Goal: Answer question/provide support: Answer question/provide support

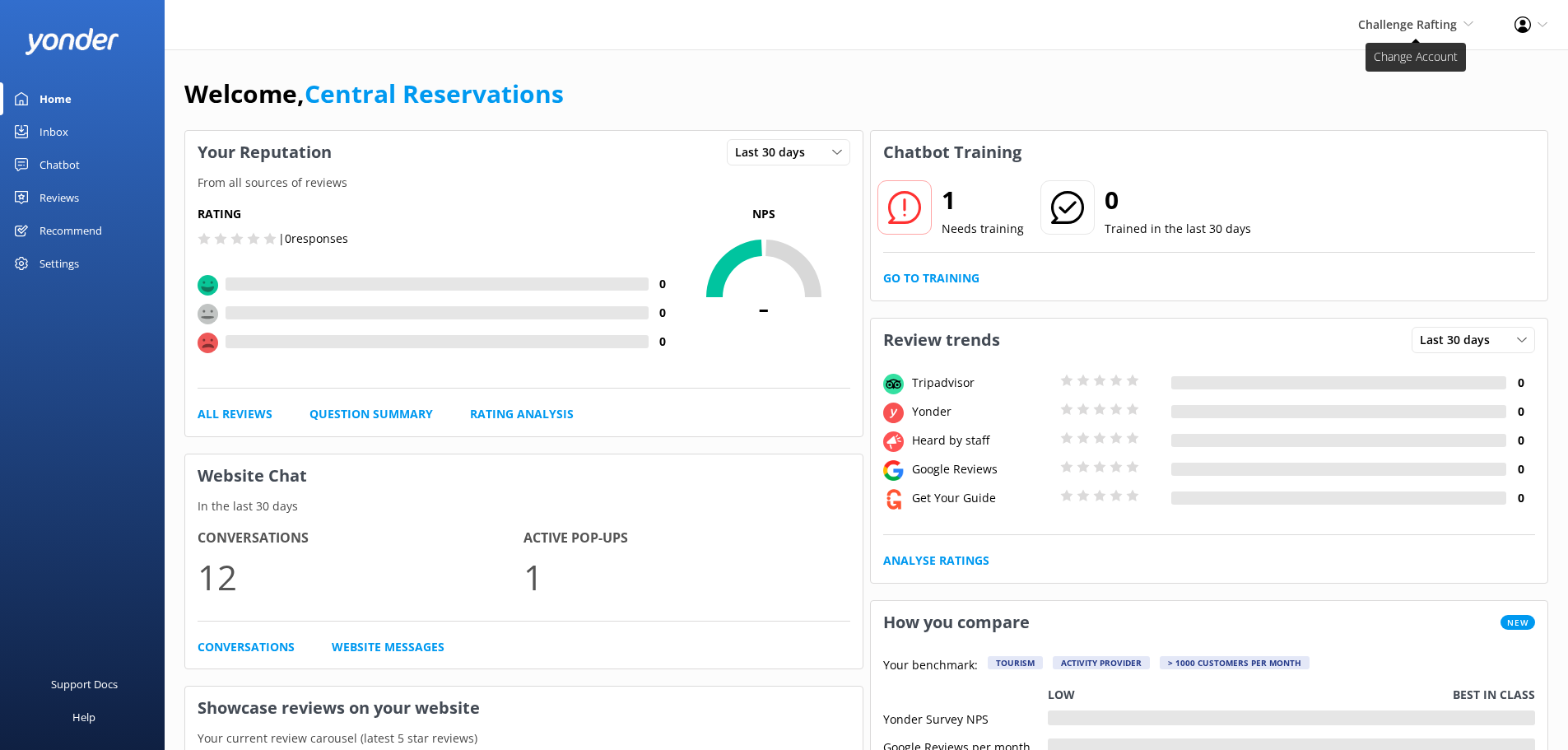
click at [1423, 18] on span "Challenge Rafting" at bounding box center [1407, 24] width 99 height 15
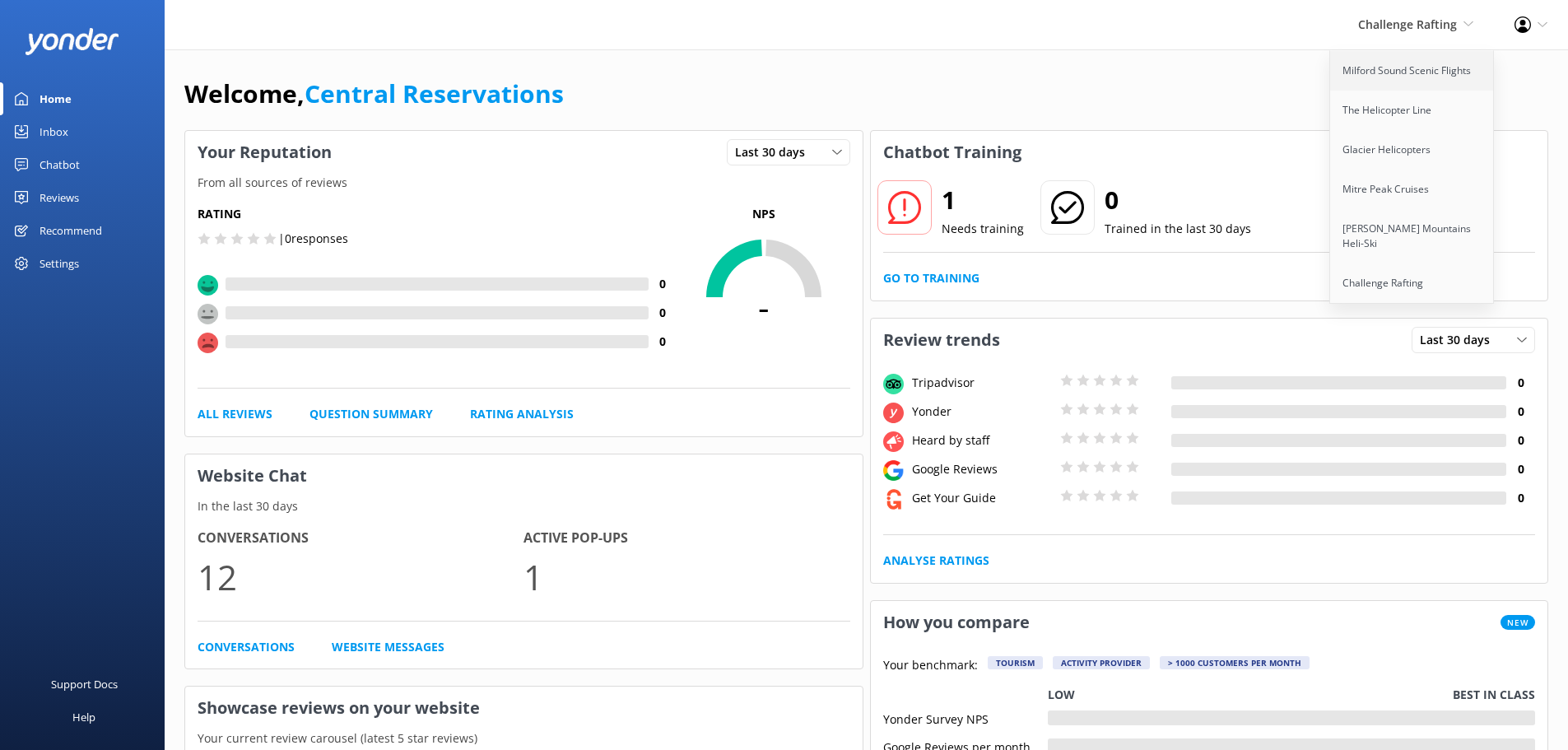
click at [1379, 67] on link "Milford Sound Scenic Flights" at bounding box center [1413, 71] width 165 height 39
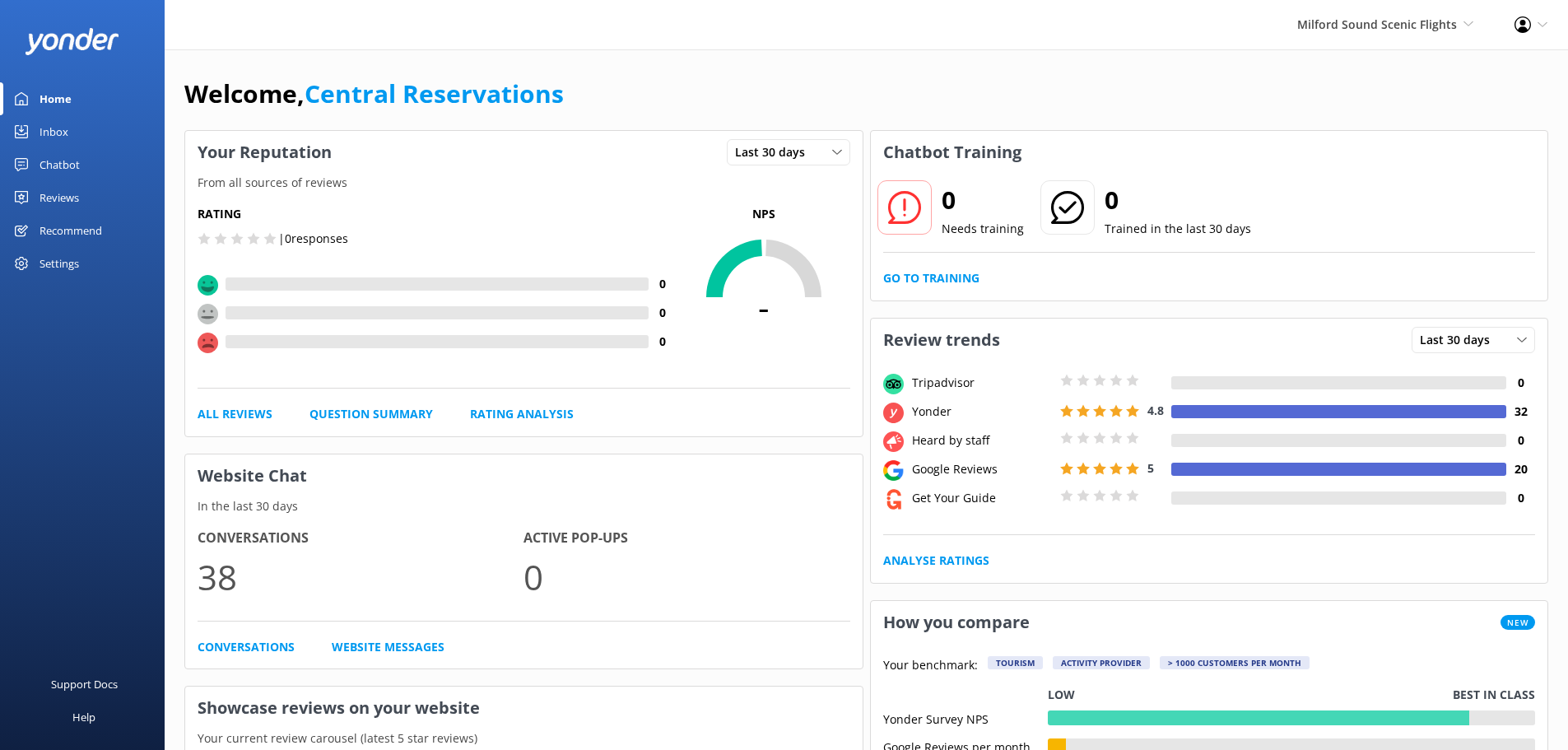
click at [45, 129] on div "Inbox" at bounding box center [54, 132] width 29 height 33
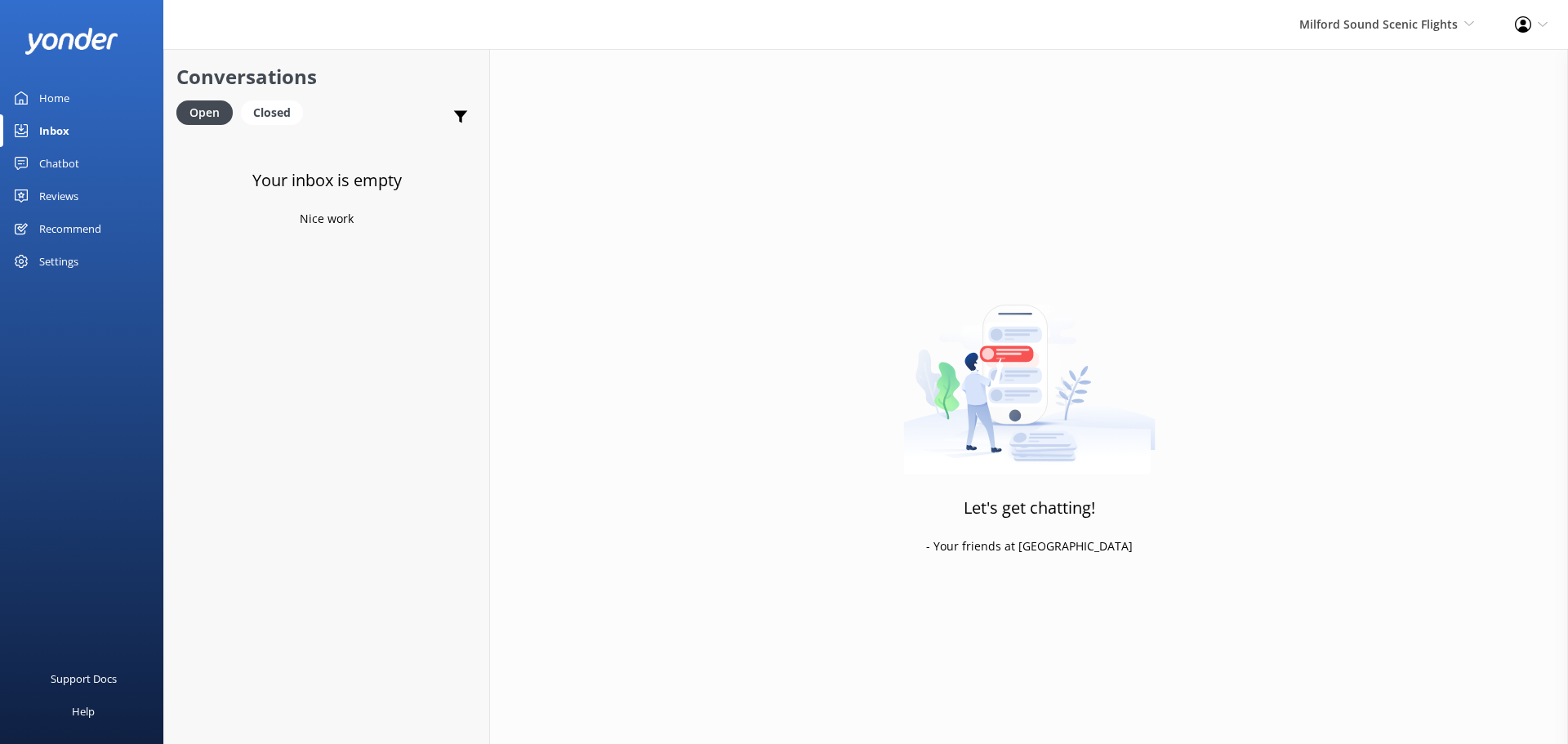
click at [1454, 14] on div "Milford Sound Scenic Flights [GEOGRAPHIC_DATA] Scenic Flights The Helicopter Li…" at bounding box center [1387, 25] width 216 height 49
click at [1378, 111] on link "The Helicopter Line" at bounding box center [1413, 110] width 163 height 39
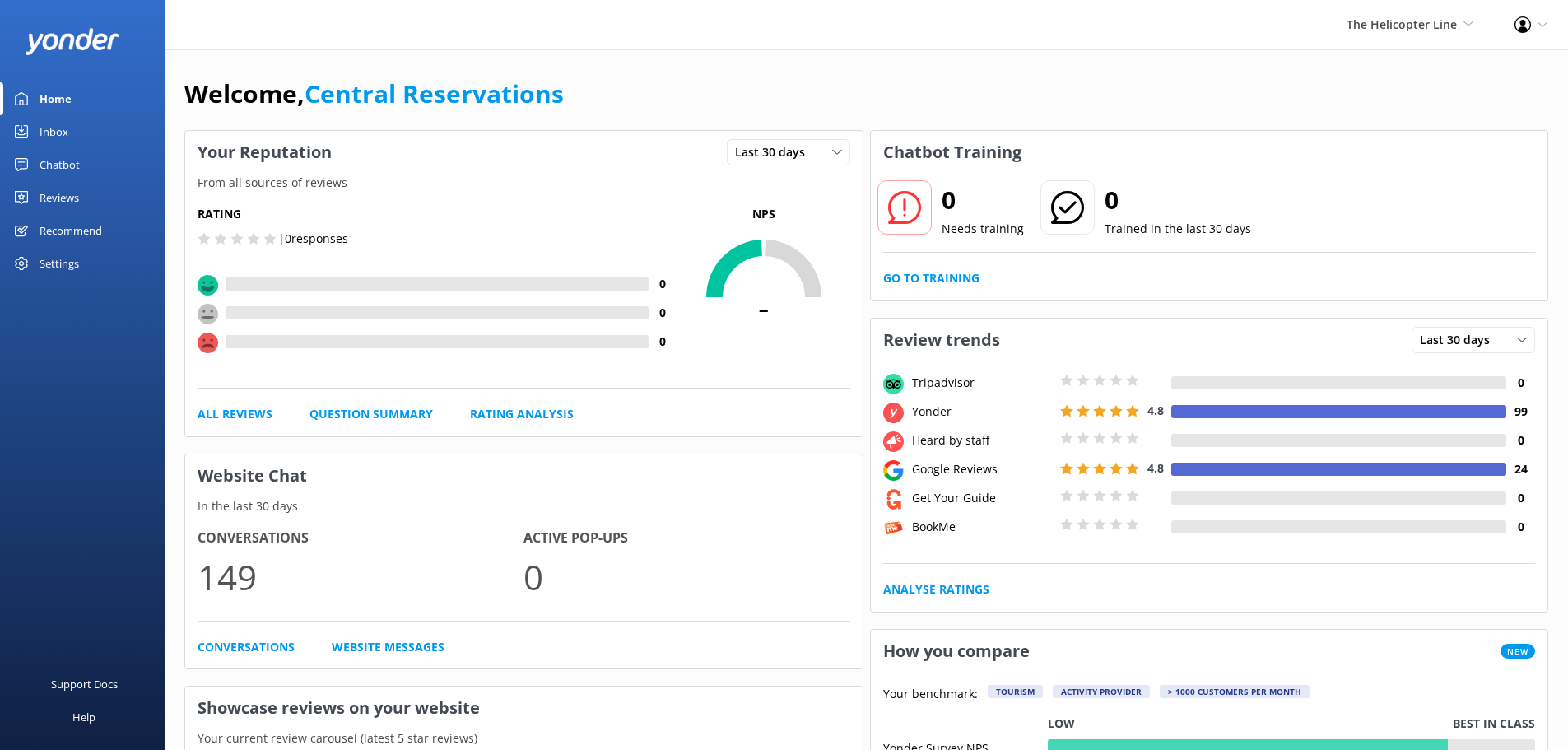
click at [51, 127] on div "Inbox" at bounding box center [54, 132] width 29 height 33
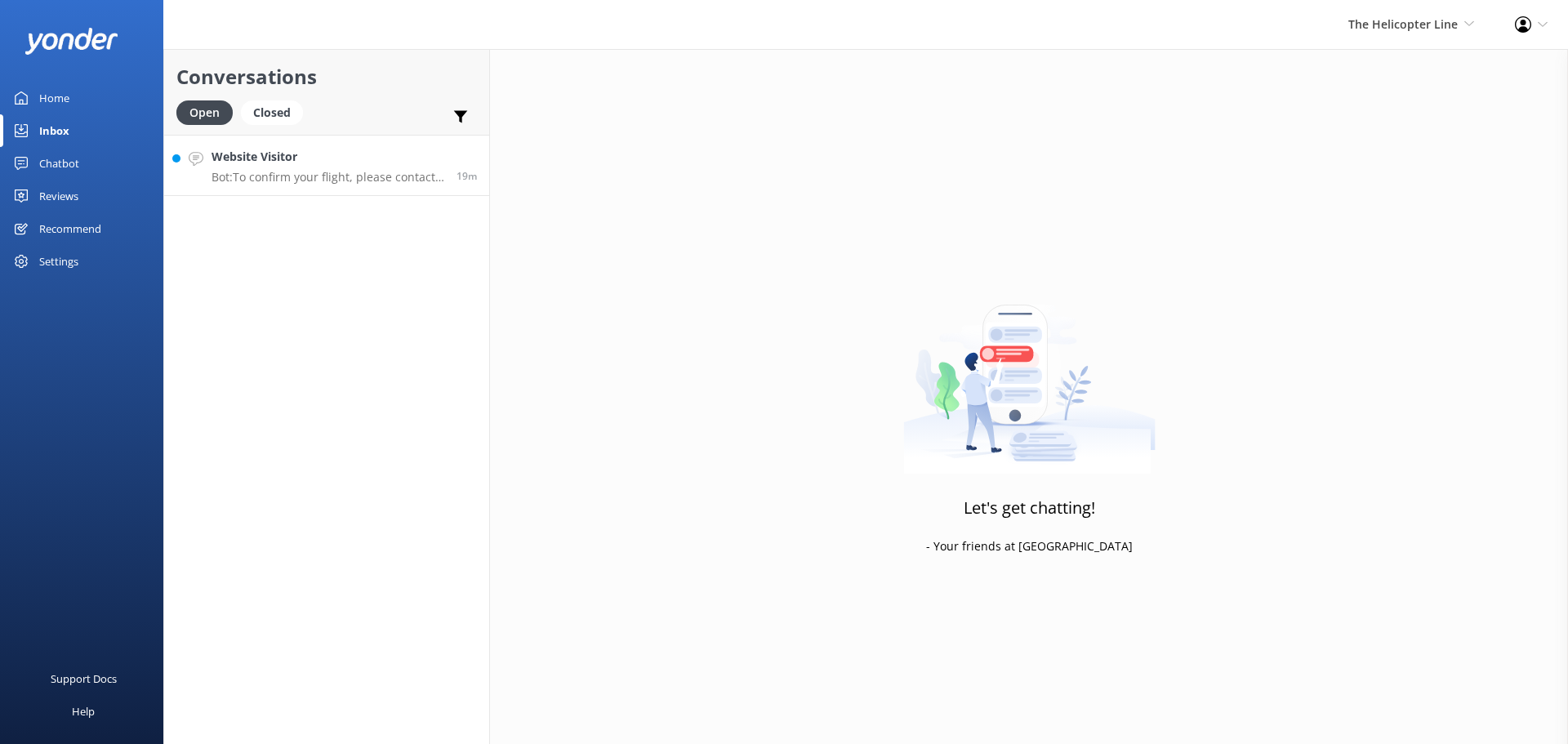
click at [350, 163] on h4 "Website Visitor" at bounding box center [328, 156] width 233 height 18
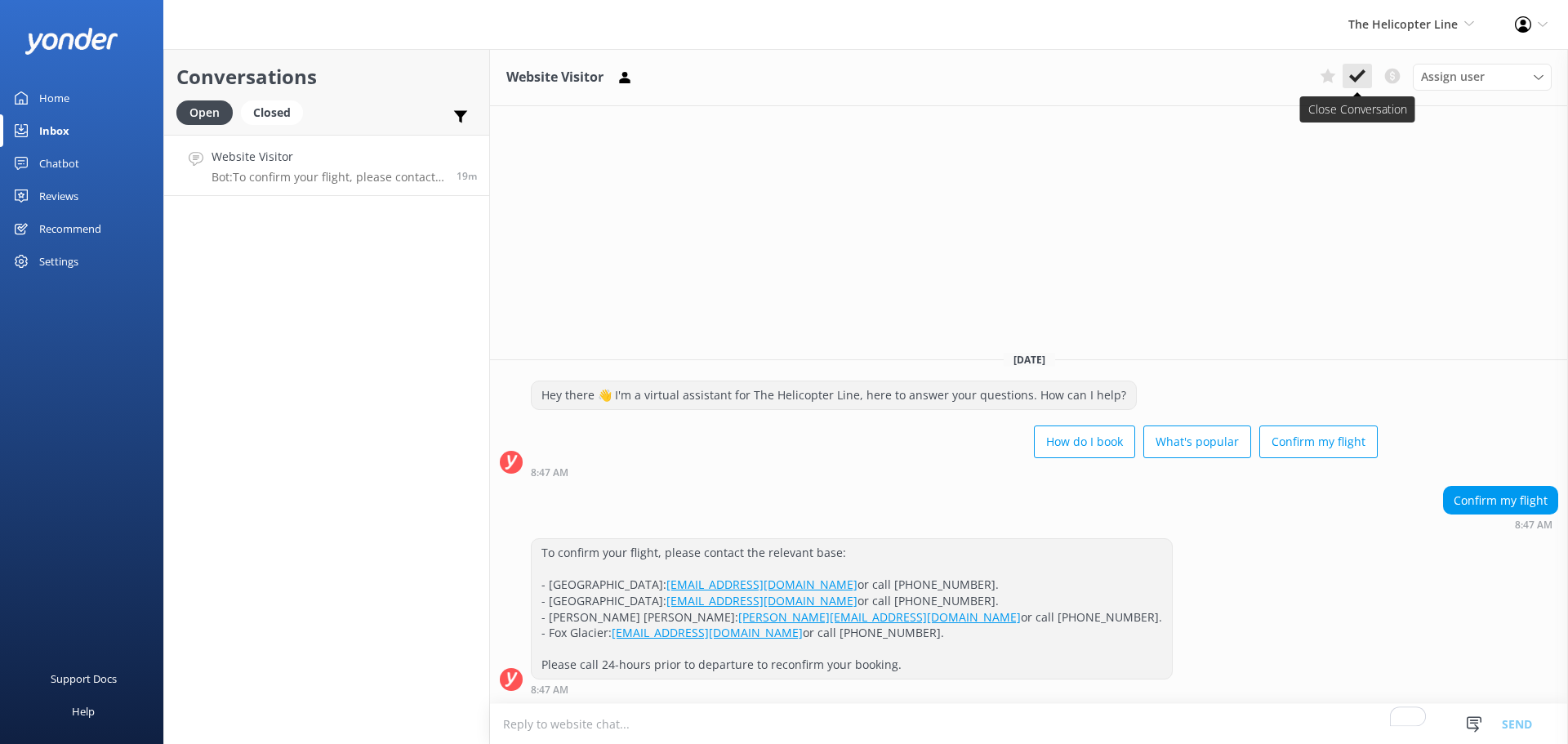
click at [1362, 71] on icon at bounding box center [1356, 76] width 16 height 16
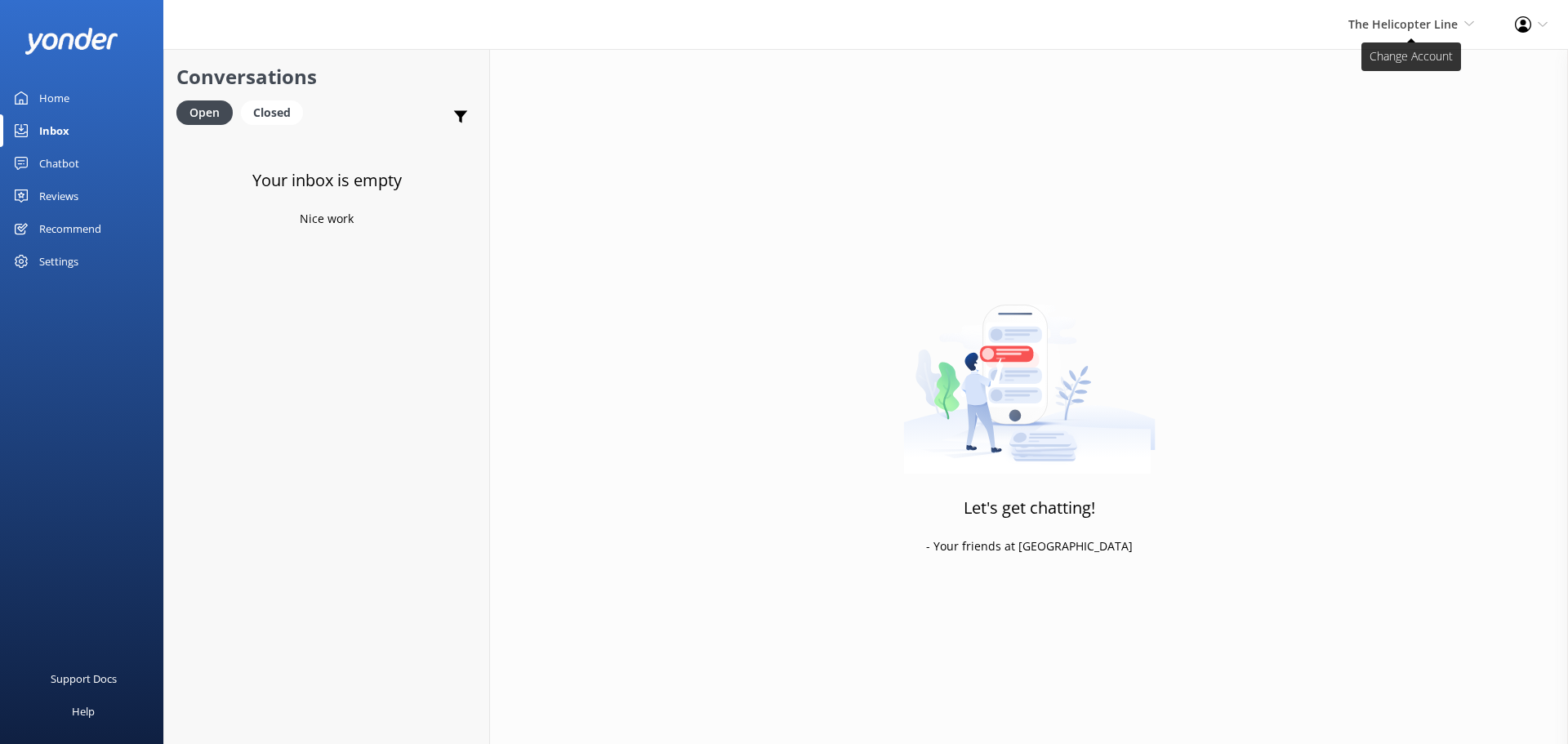
click at [1398, 27] on span "The Helicopter Line" at bounding box center [1402, 24] width 110 height 15
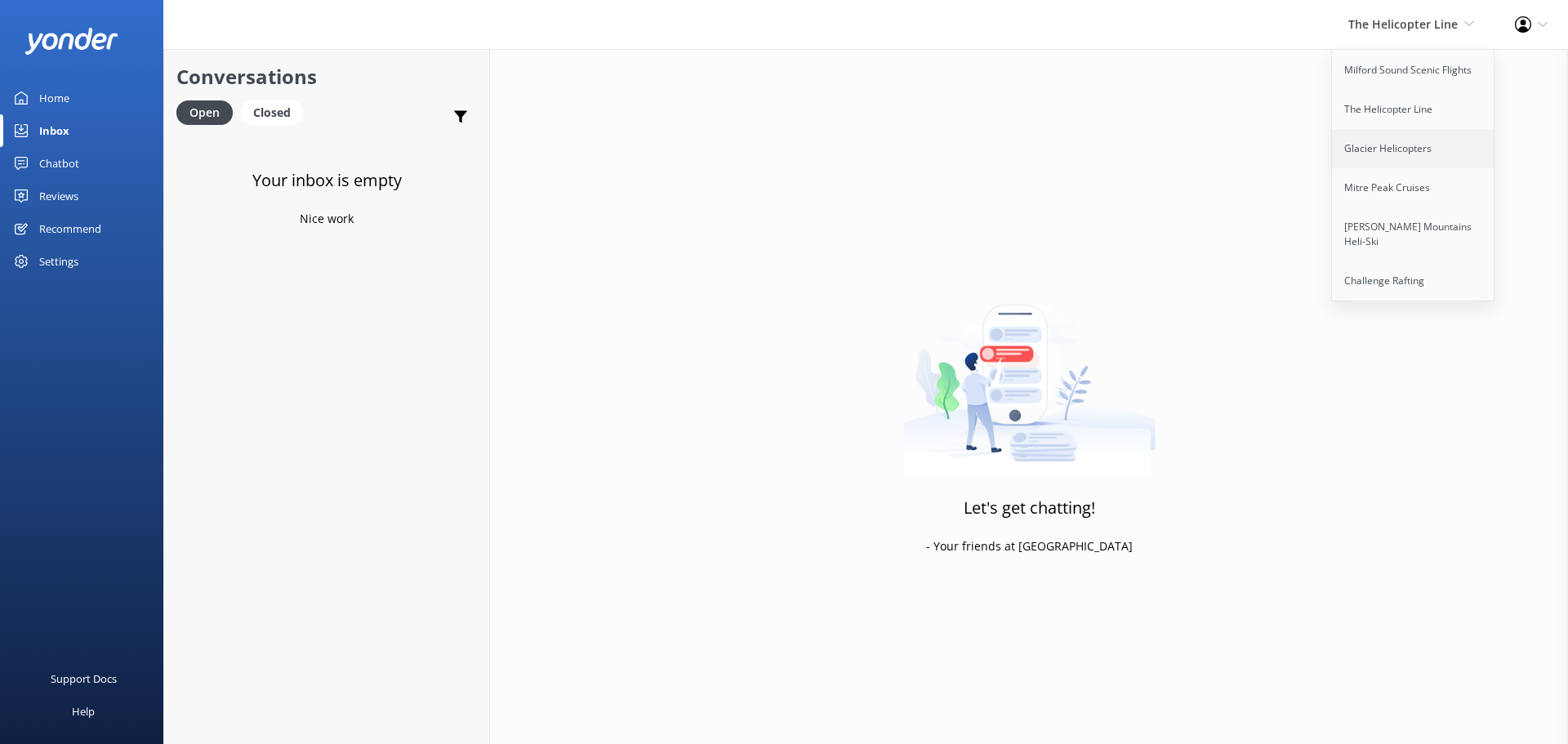
click at [1401, 152] on link "Glacier Helicopters" at bounding box center [1413, 149] width 163 height 39
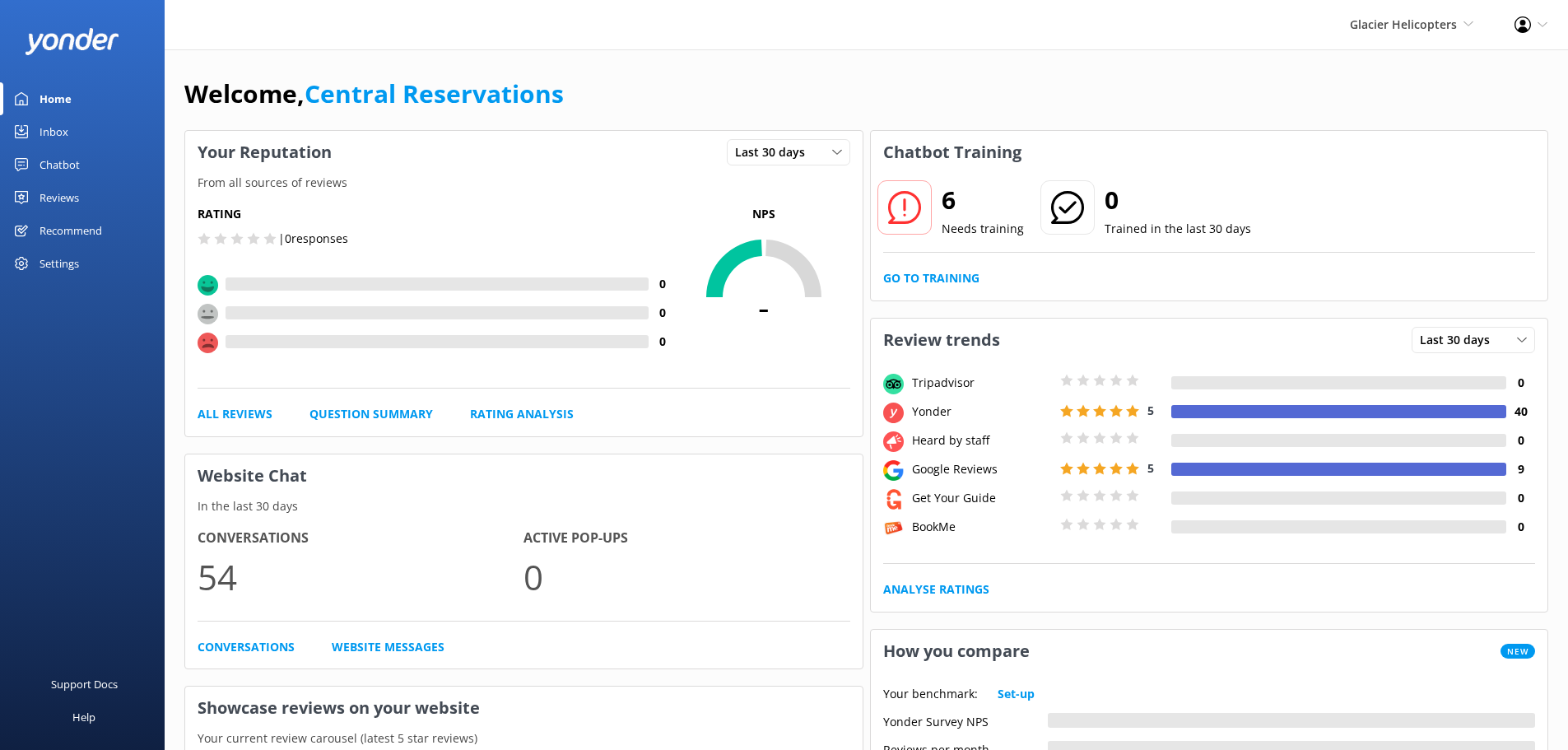
click at [52, 128] on div "Inbox" at bounding box center [54, 132] width 29 height 33
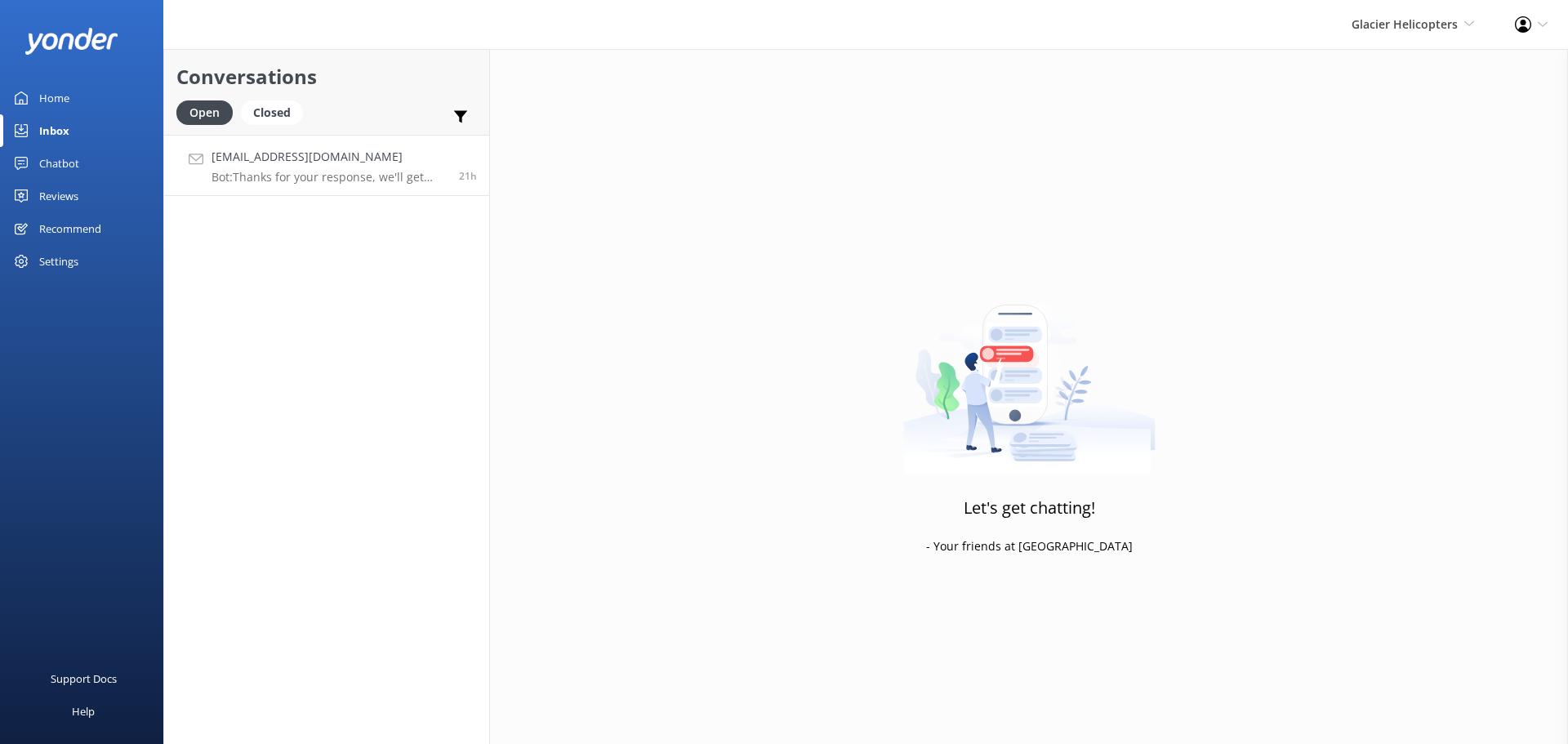
click at [320, 171] on p "Bot: Thanks for your response, we'll get back to you as soon as we can during o…" at bounding box center [329, 177] width 235 height 14
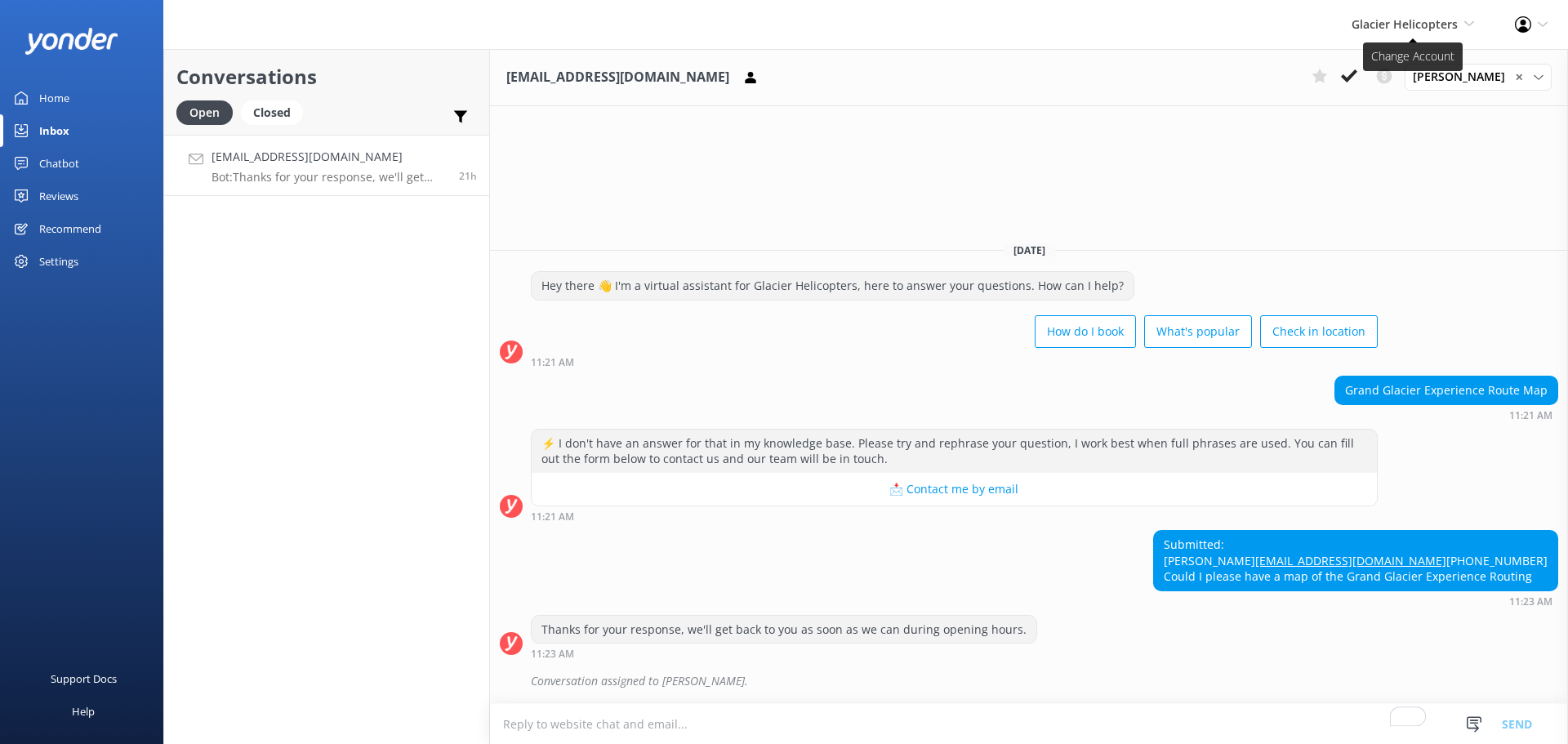
click at [1473, 23] on icon at bounding box center [1469, 24] width 10 height 10
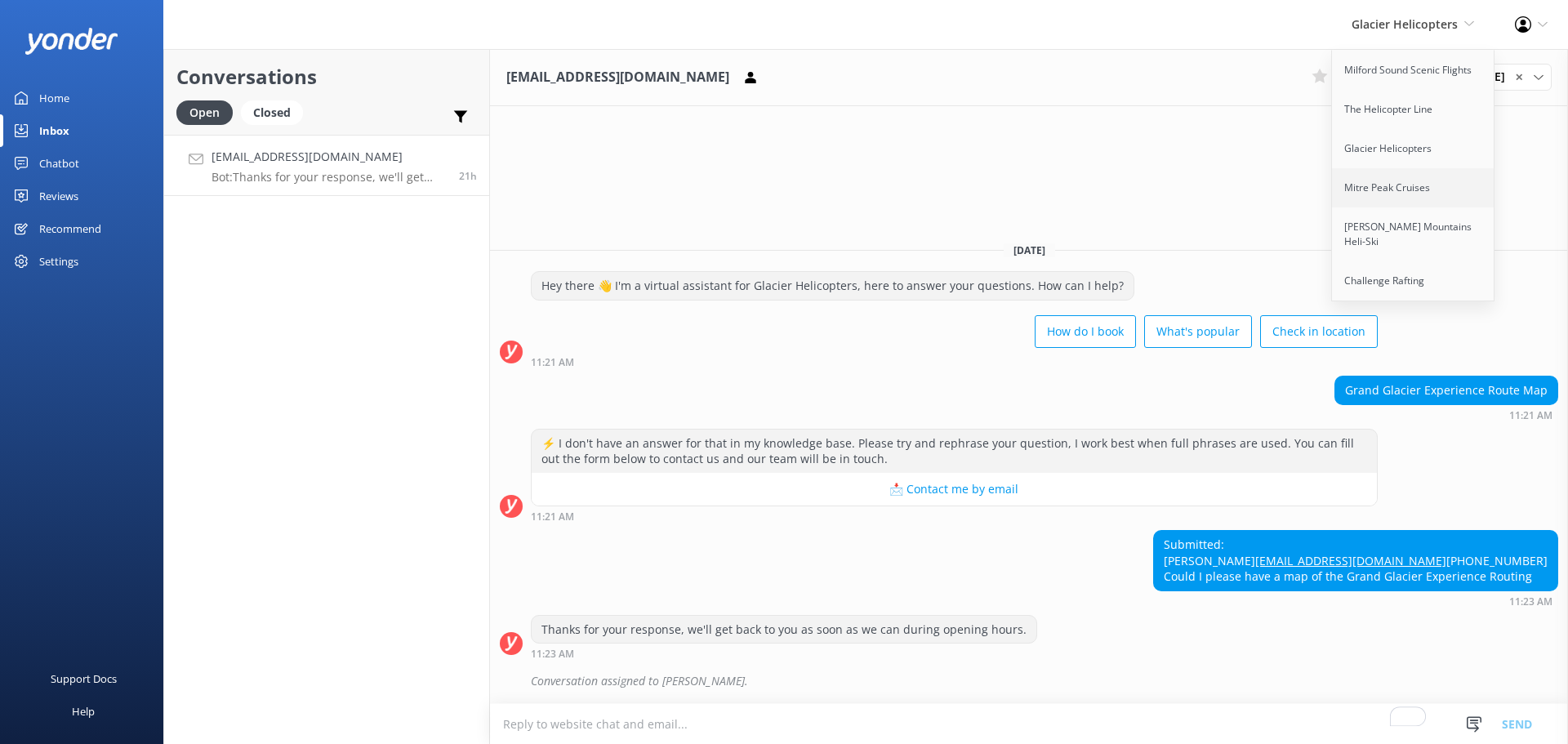
click at [1395, 184] on link "Mitre Peak Cruises" at bounding box center [1413, 188] width 163 height 39
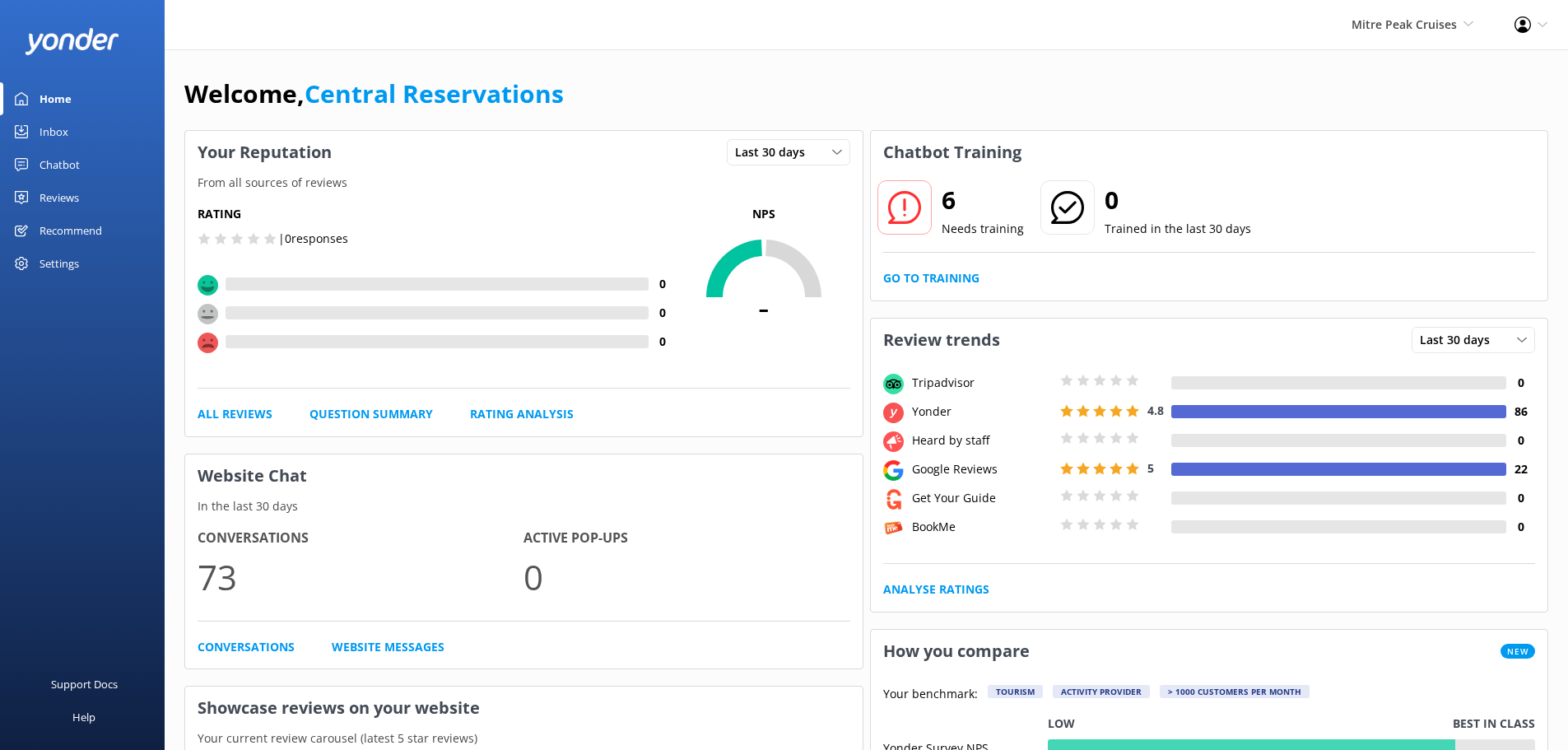
click at [45, 131] on div "Inbox" at bounding box center [54, 132] width 29 height 33
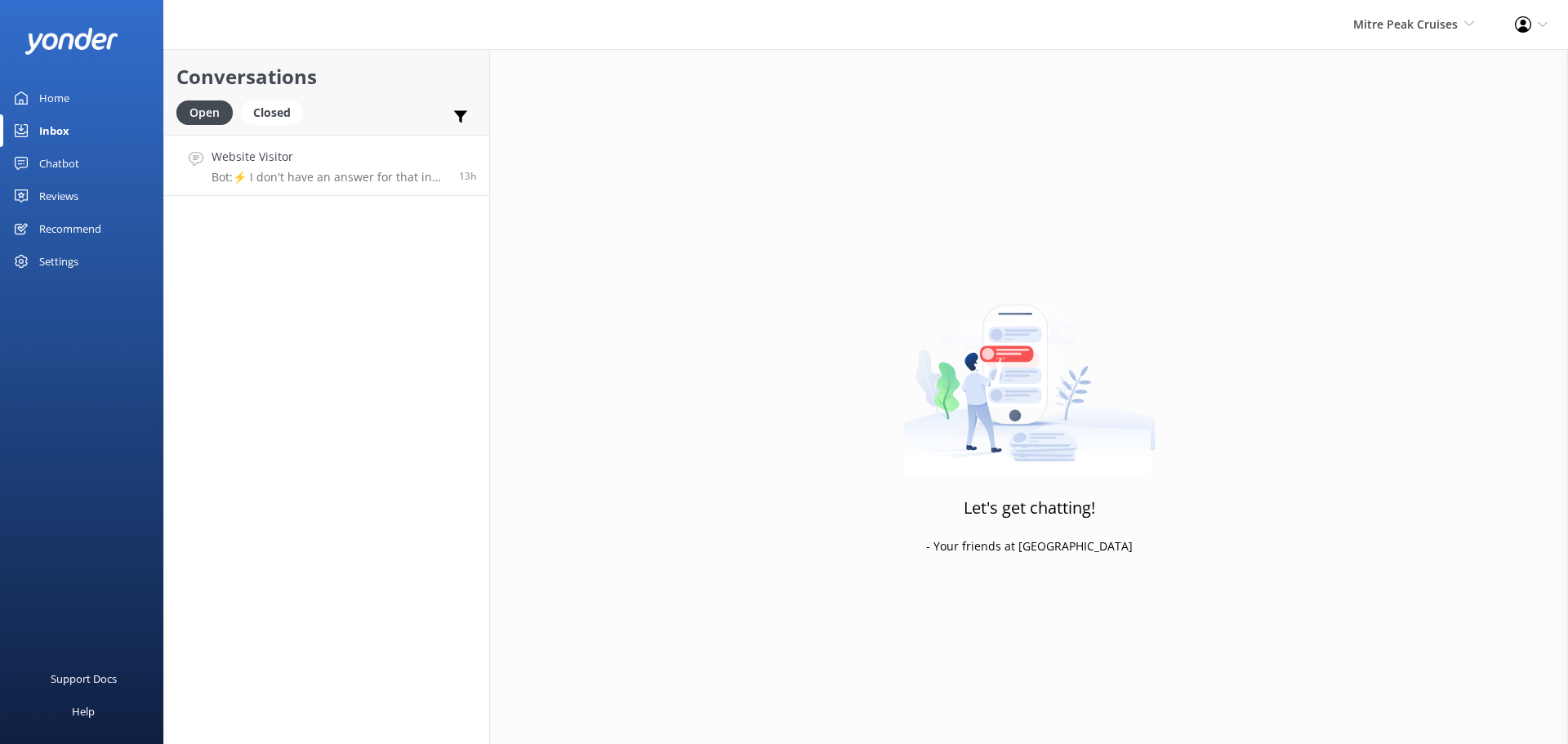
click at [301, 158] on h4 "Website Visitor" at bounding box center [329, 156] width 235 height 18
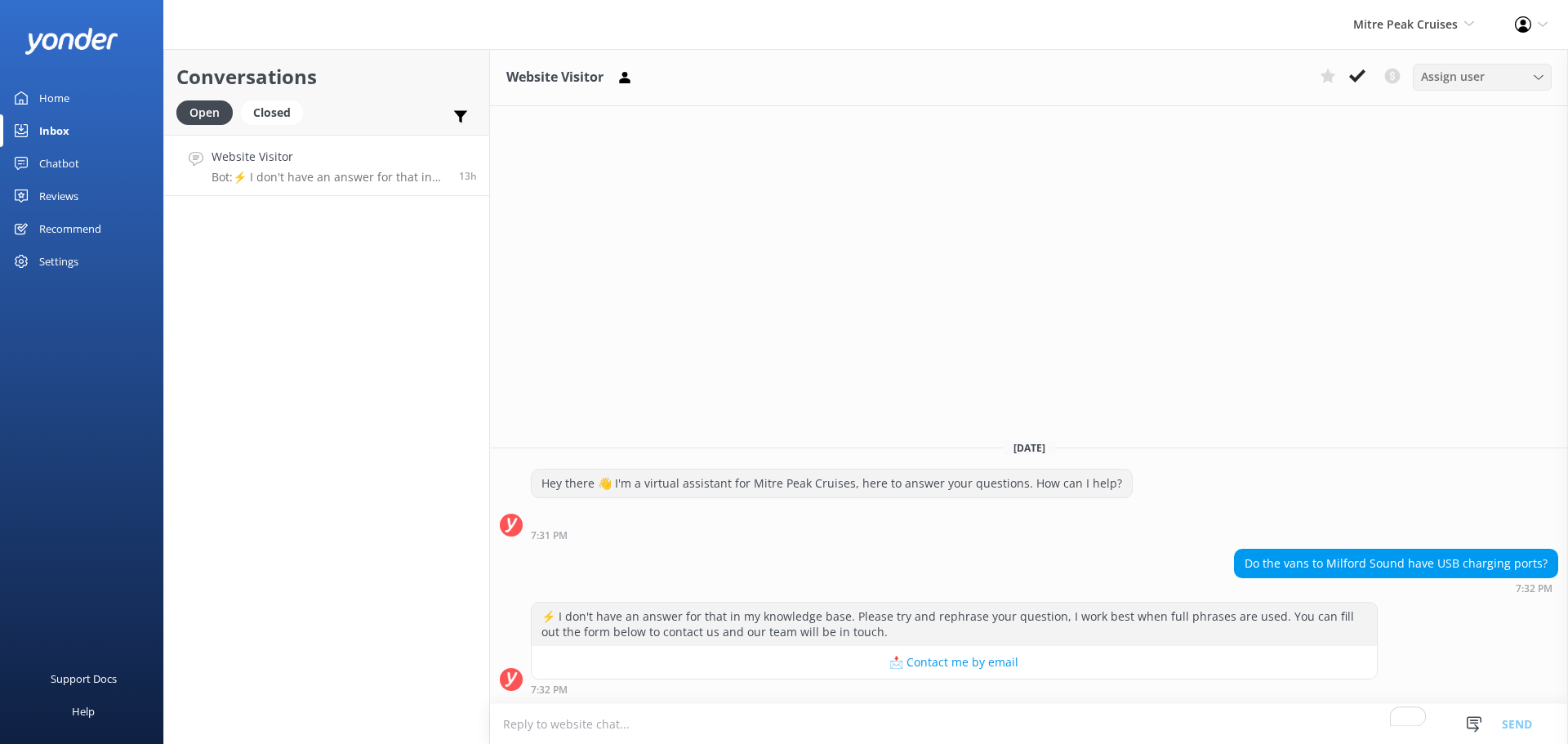
click at [1523, 76] on div "Assign user" at bounding box center [1482, 77] width 131 height 18
click at [1472, 181] on div "[PERSON_NAME]" at bounding box center [1460, 176] width 77 height 16
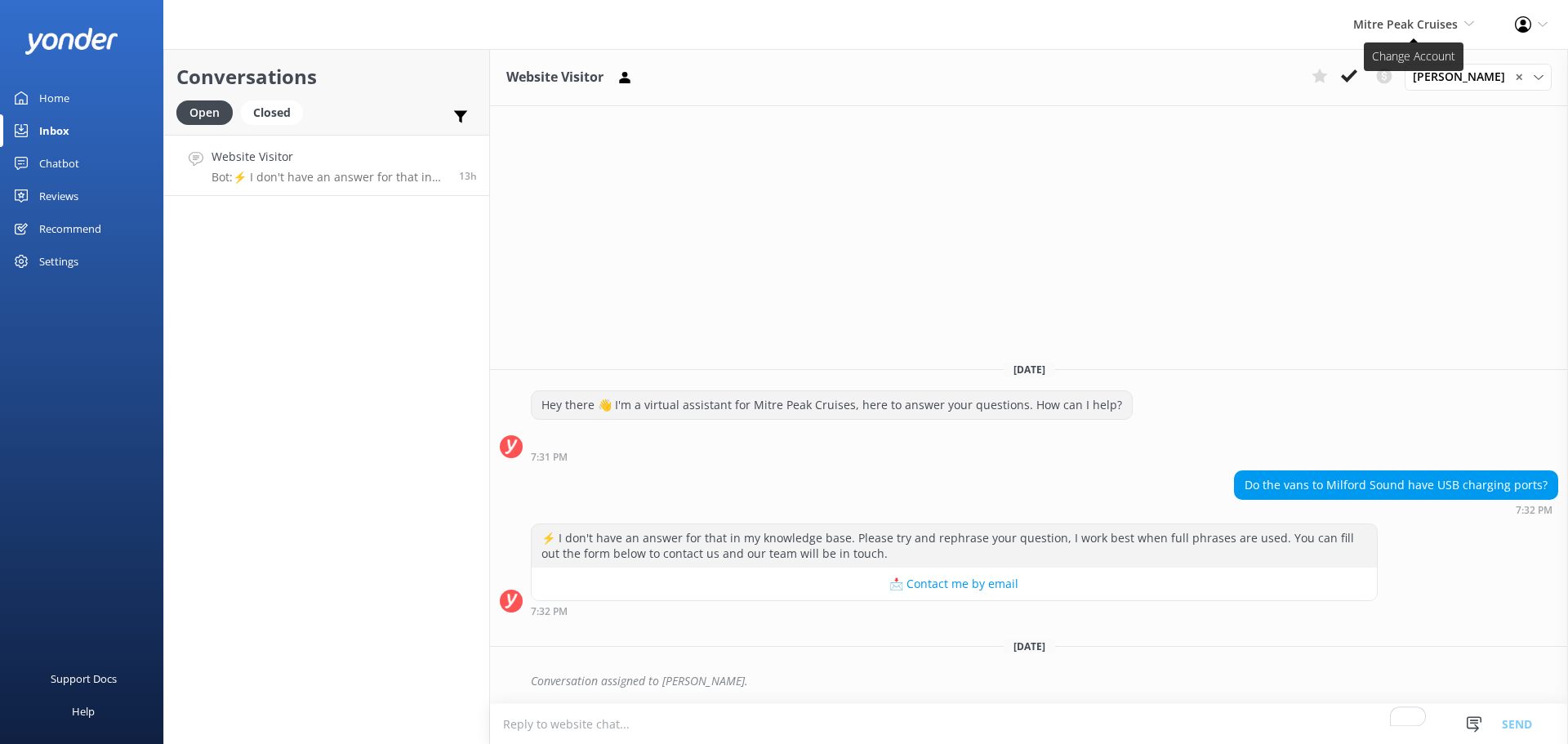
click at [1472, 20] on icon at bounding box center [1469, 24] width 10 height 10
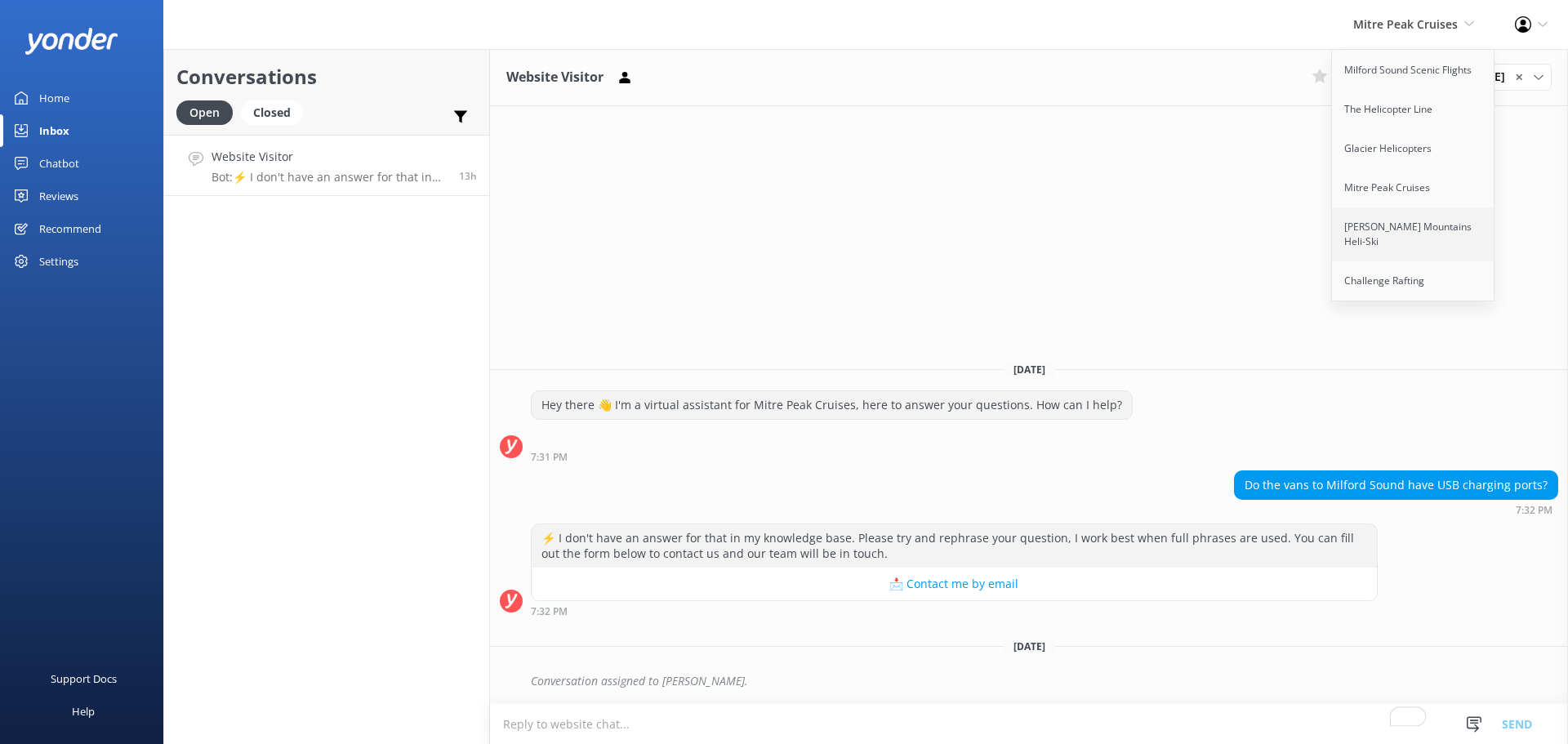
click at [1391, 231] on link "[PERSON_NAME] Mountains Heli-Ski" at bounding box center [1413, 234] width 163 height 54
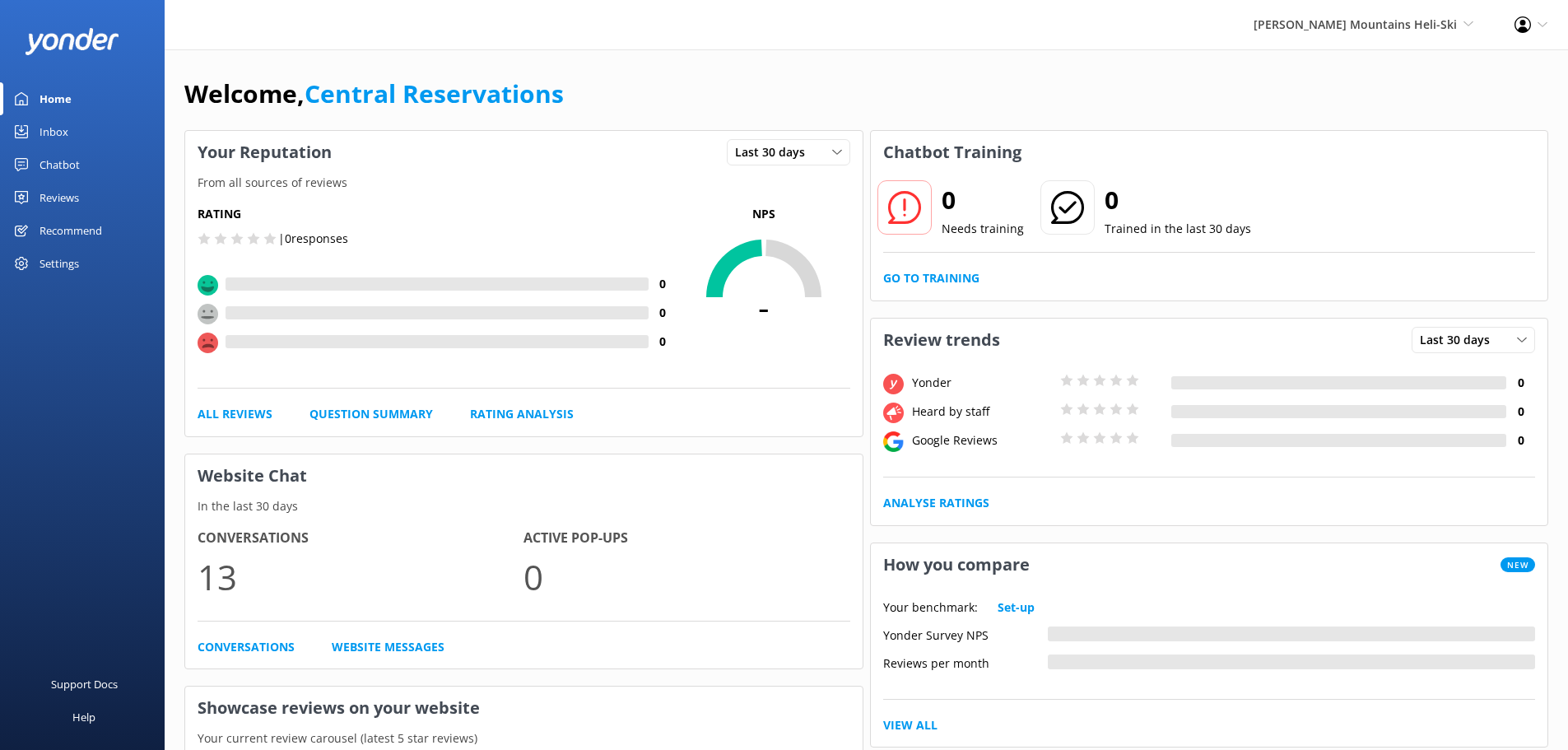
click at [58, 121] on div "Inbox" at bounding box center [54, 132] width 29 height 33
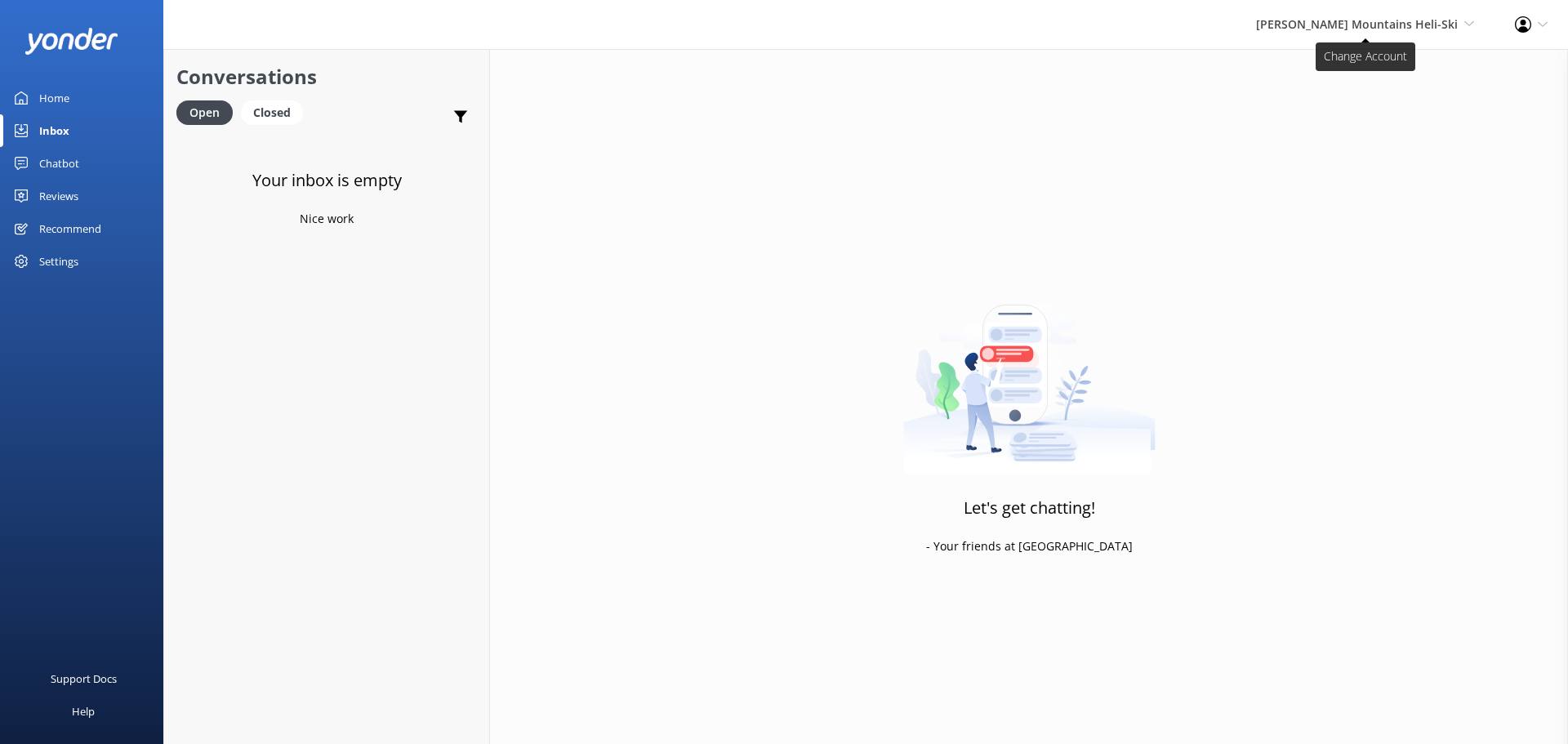
click at [1472, 27] on icon at bounding box center [1469, 24] width 10 height 10
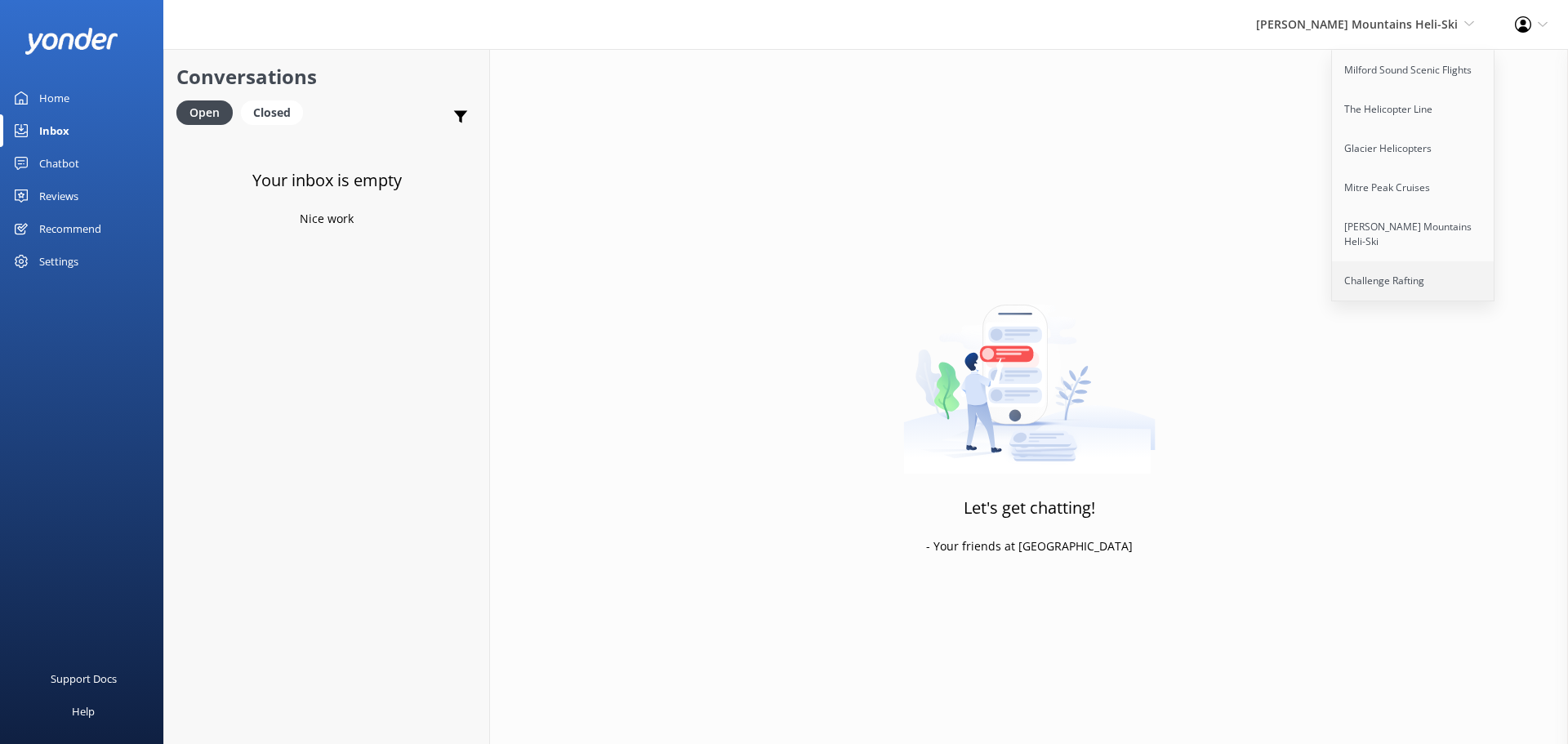
click at [1368, 270] on link "Challenge Rafting" at bounding box center [1413, 281] width 163 height 39
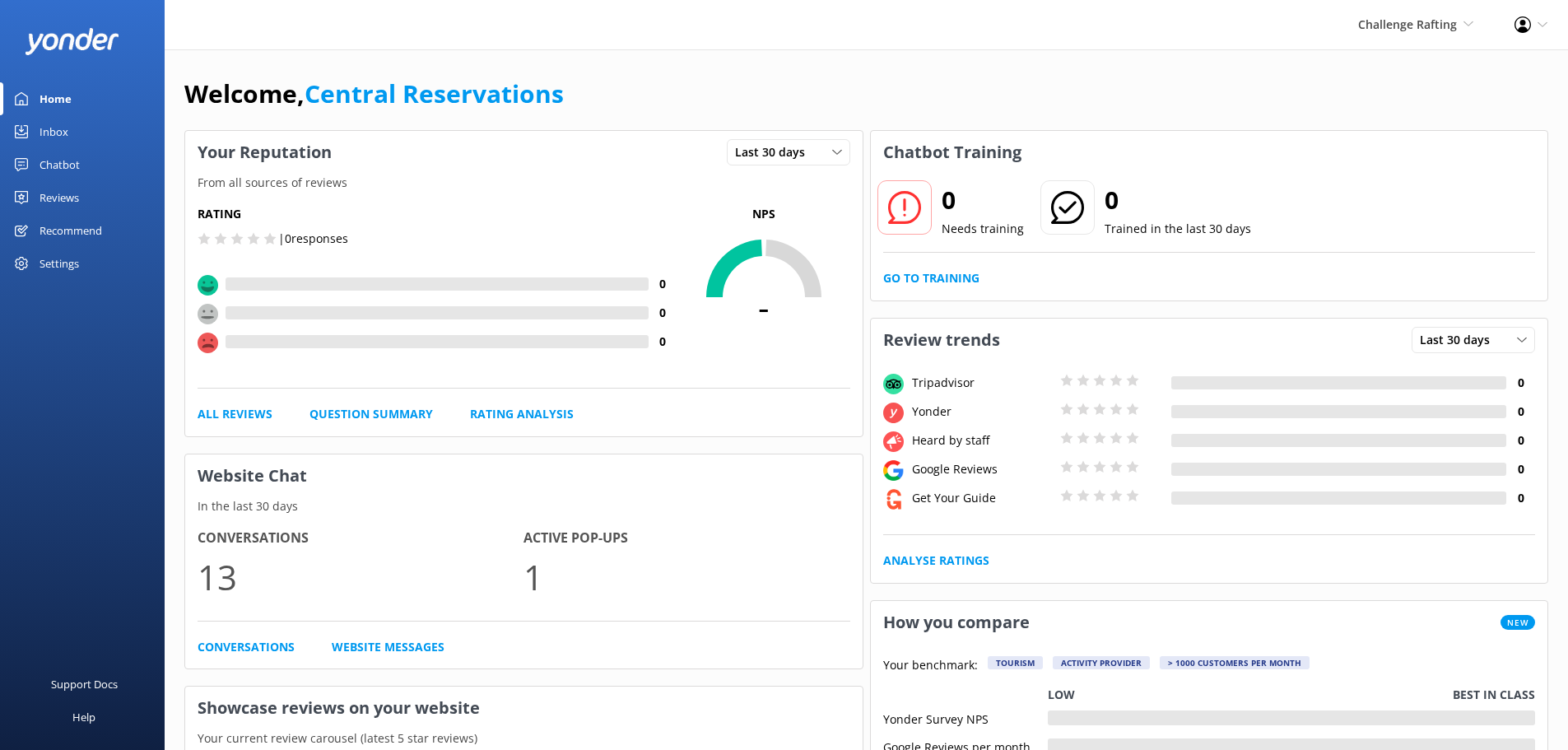
click at [56, 133] on div "Inbox" at bounding box center [54, 132] width 29 height 33
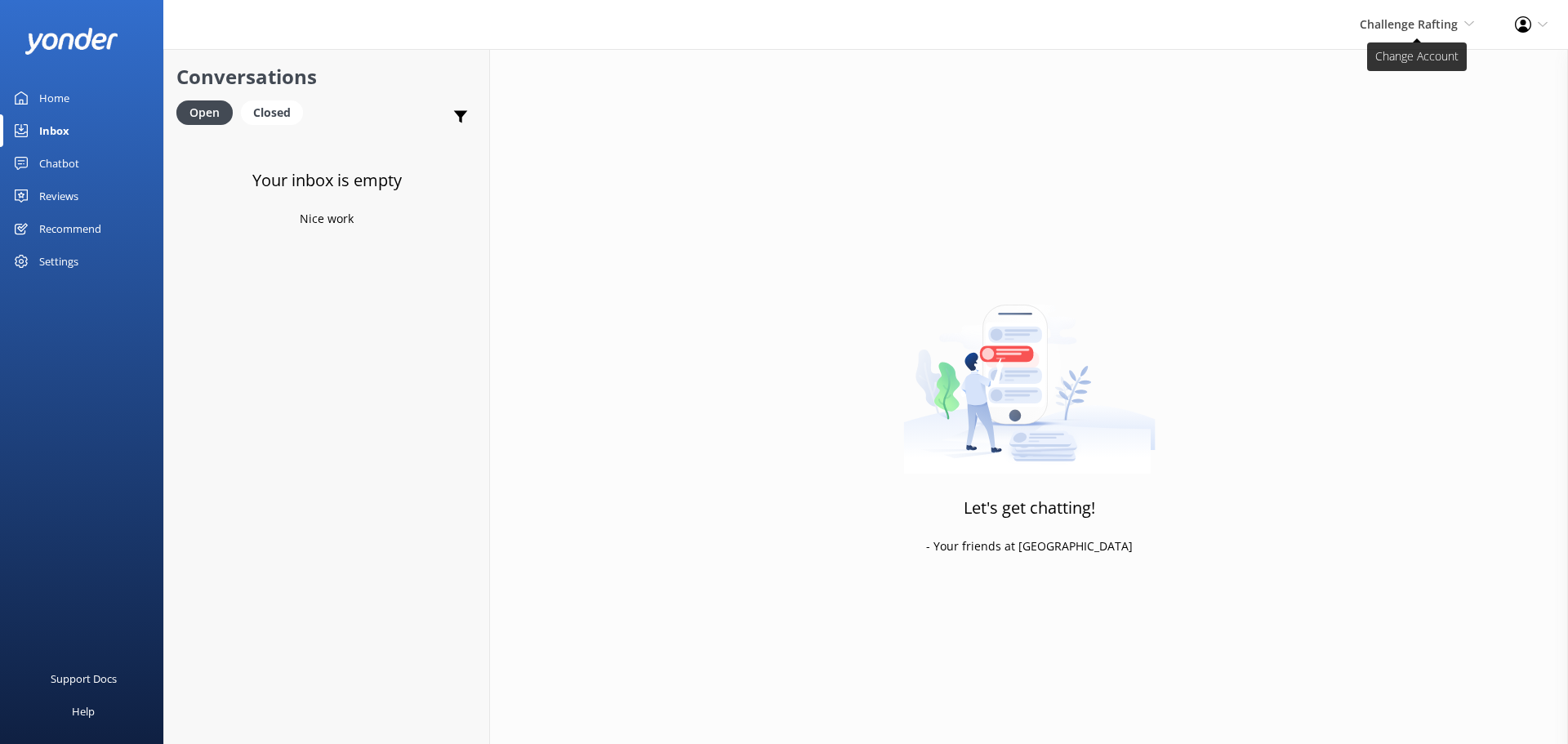
click at [1473, 19] on icon at bounding box center [1469, 24] width 10 height 10
click at [1452, 70] on link "Milford Sound Scenic Flights" at bounding box center [1413, 71] width 163 height 39
